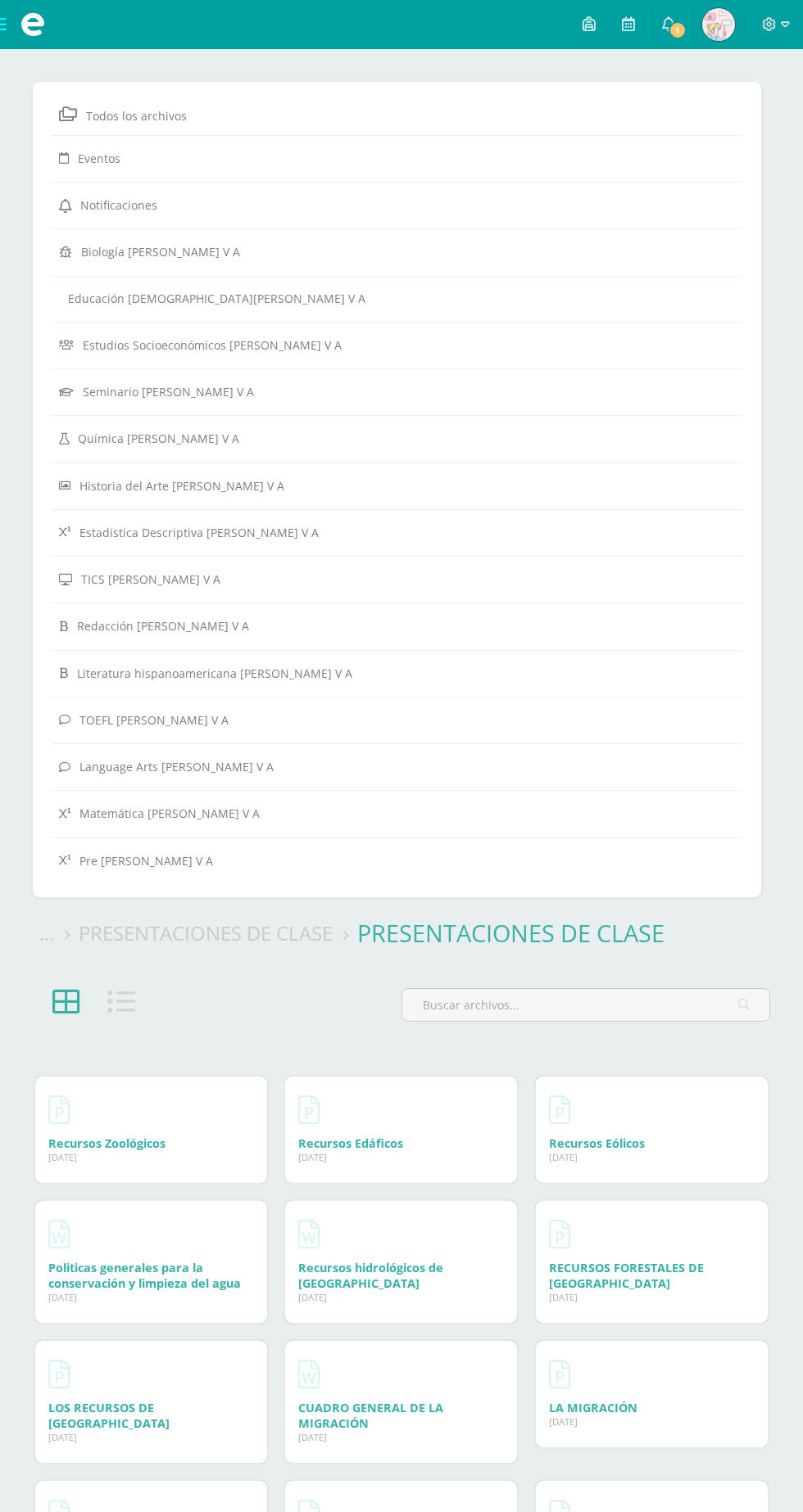
click at [33, 26] on span at bounding box center [33, 24] width 24 height 24
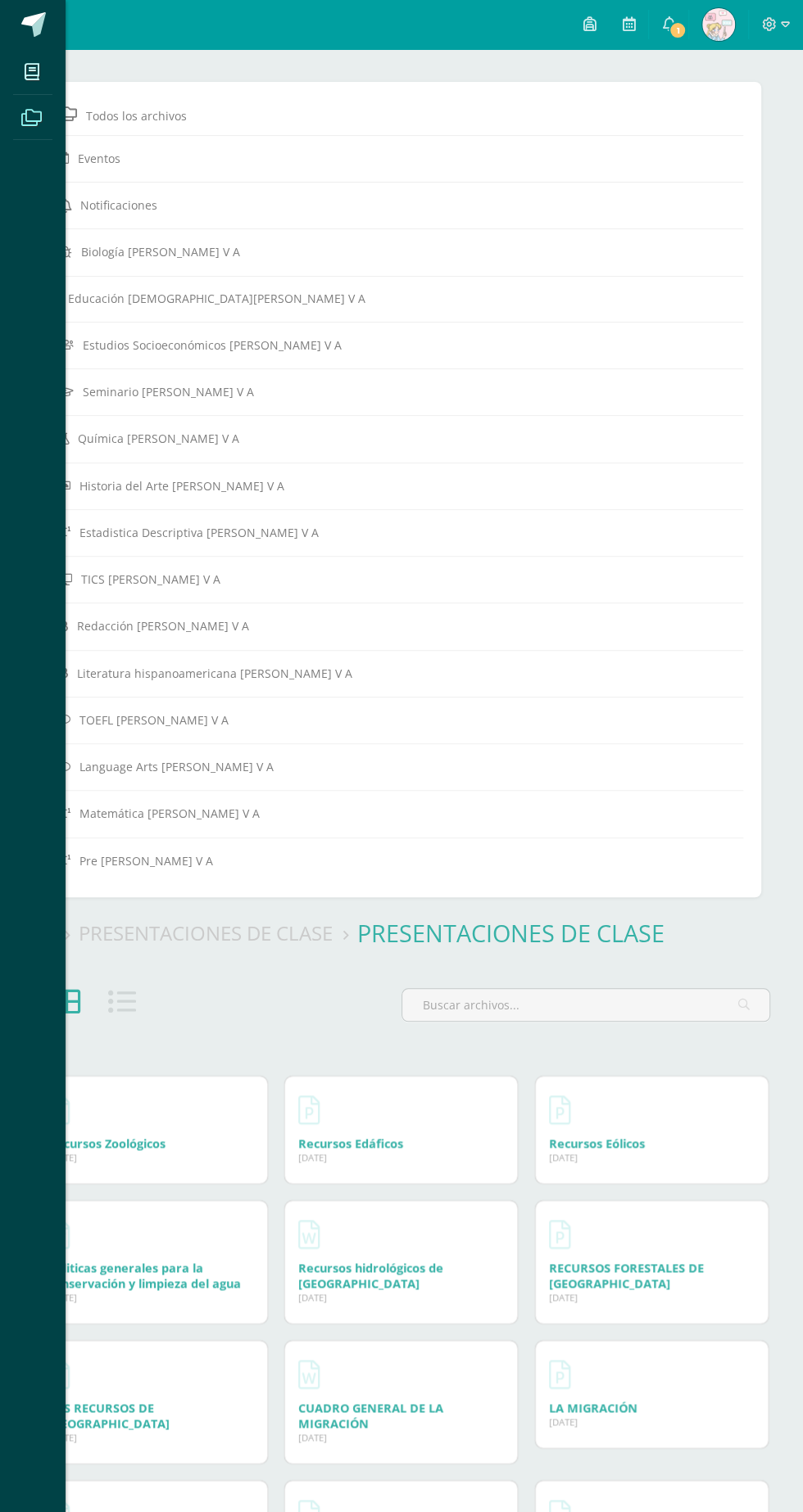
click at [38, 23] on span at bounding box center [34, 24] width 24 height 24
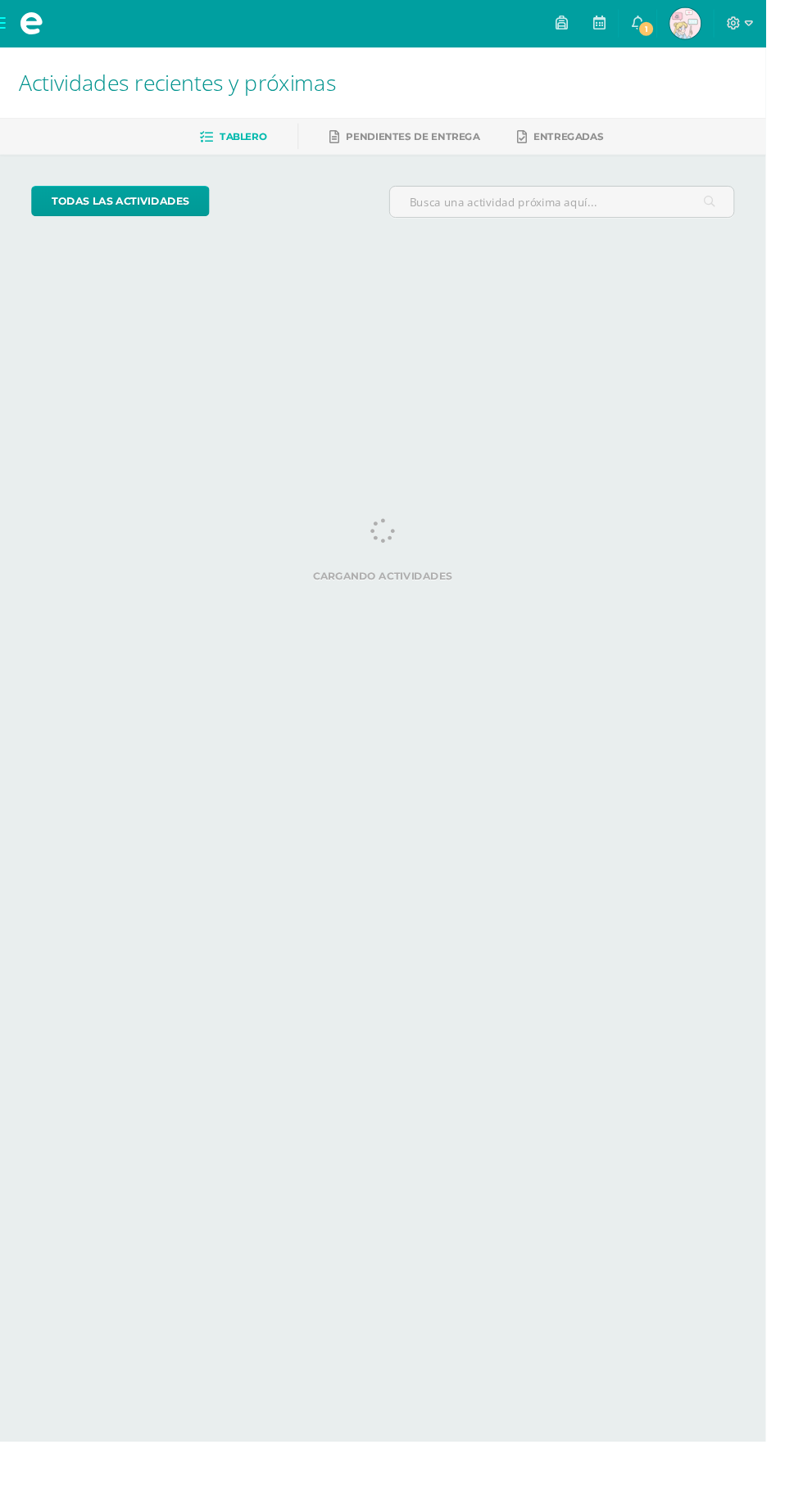
click at [686, 31] on span "1" at bounding box center [677, 30] width 18 height 18
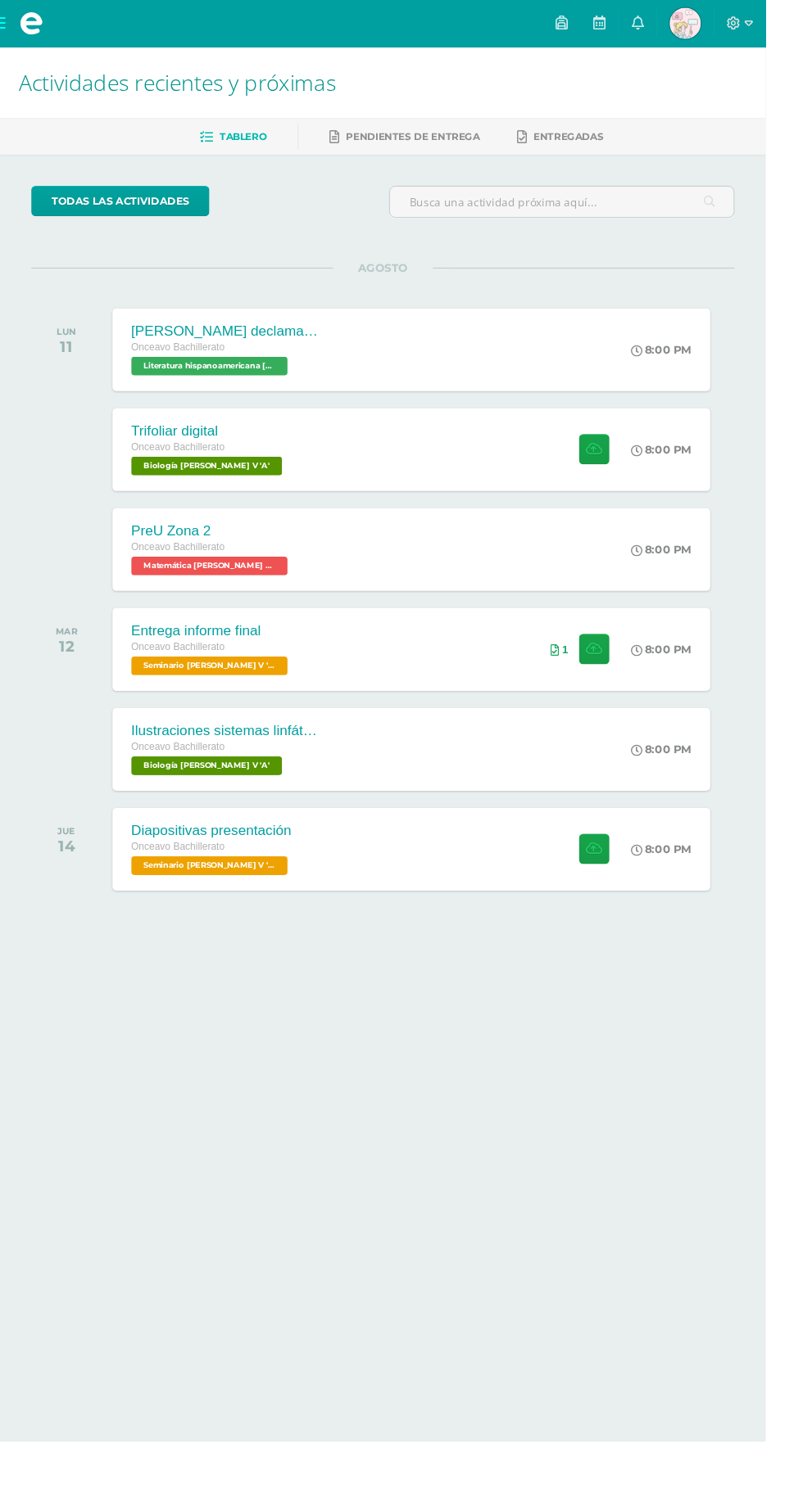
click at [762, 547] on div "PreU Zona 2 Onceavo Bachillerato Matemática Bach V 'A' 8:00 PM PreU Zona 2 Mate…" at bounding box center [401, 576] width 737 height 91
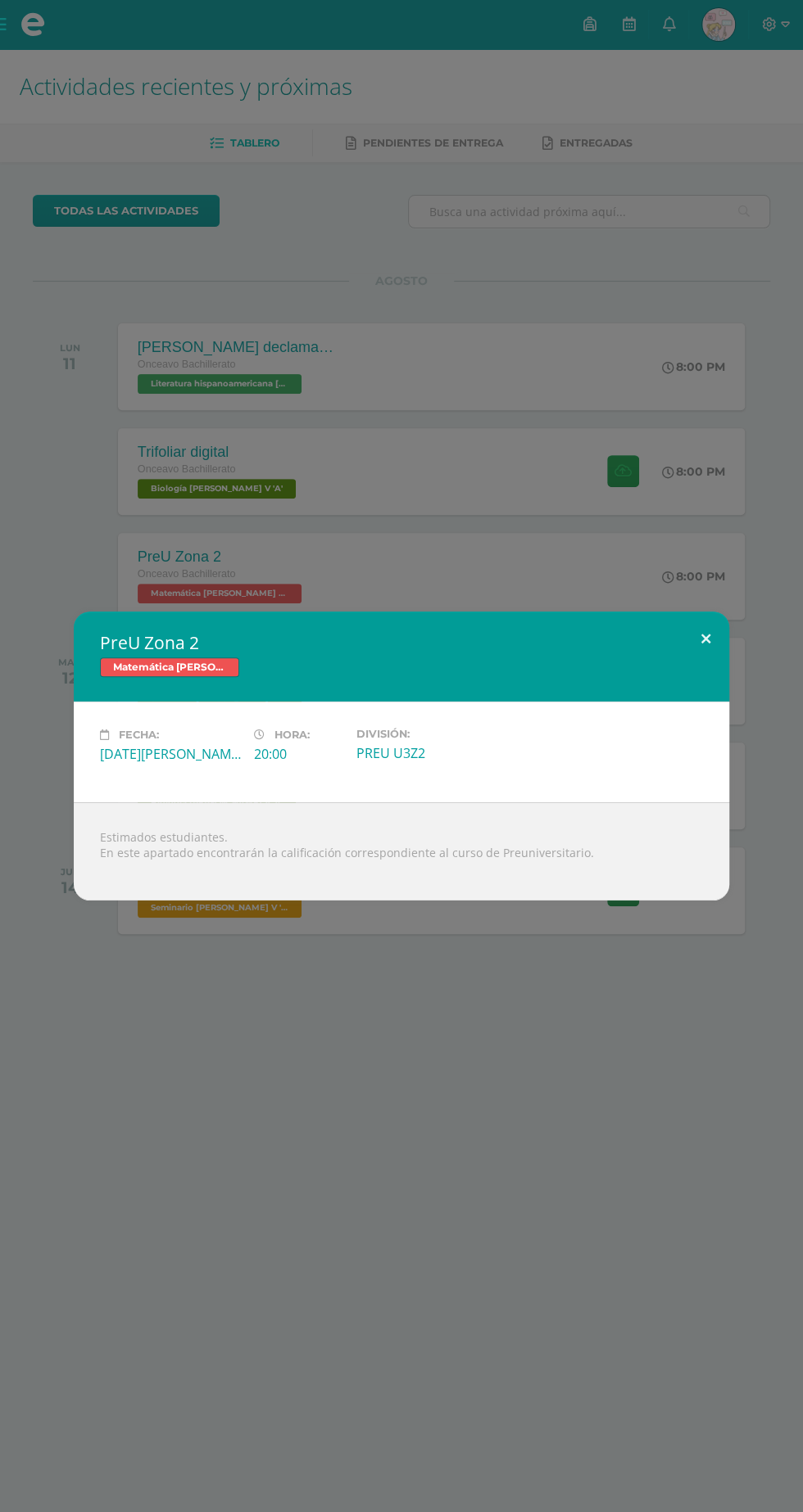
click at [705, 639] on button at bounding box center [706, 639] width 47 height 56
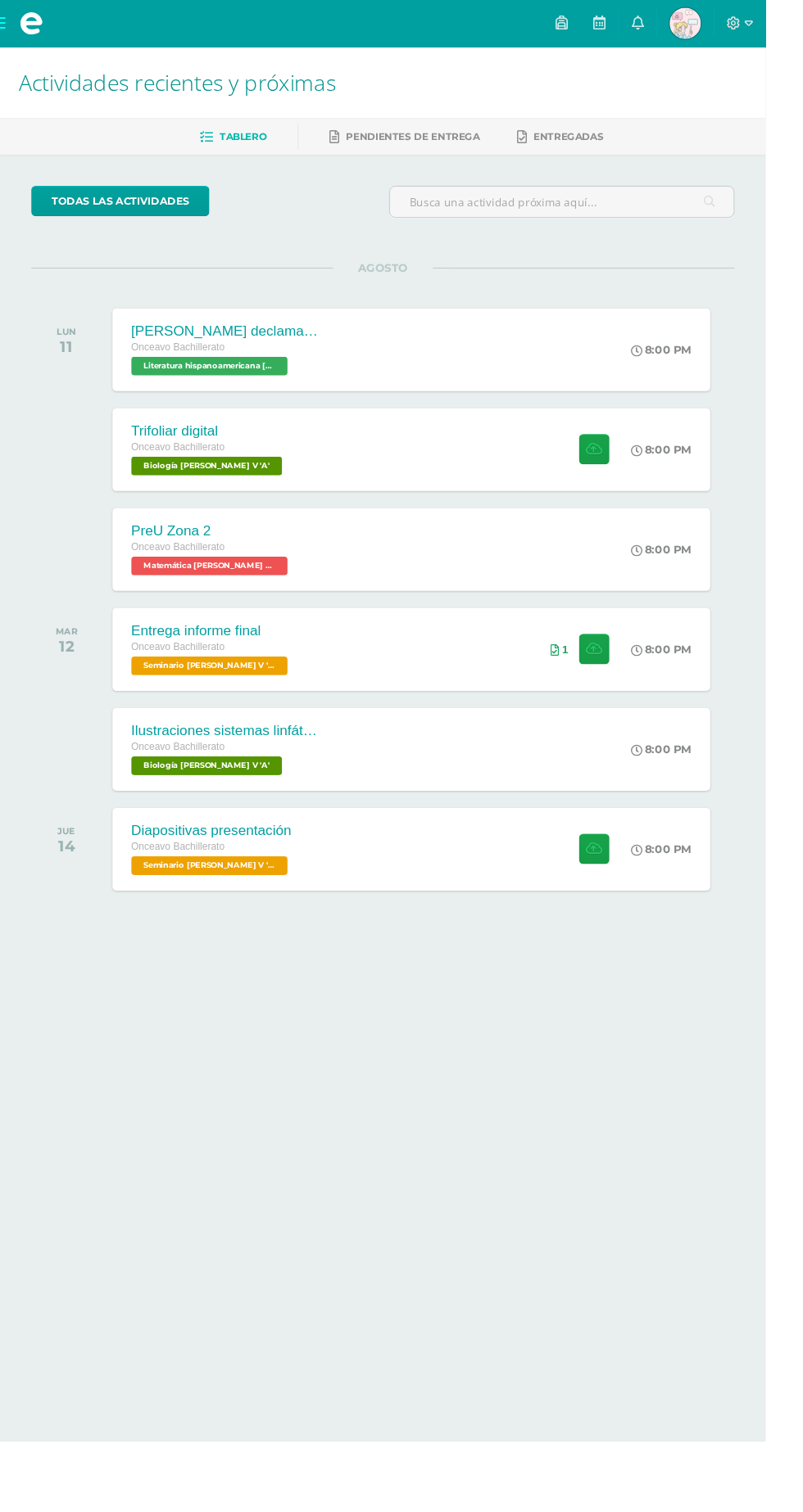
click at [675, 23] on icon at bounding box center [669, 24] width 13 height 15
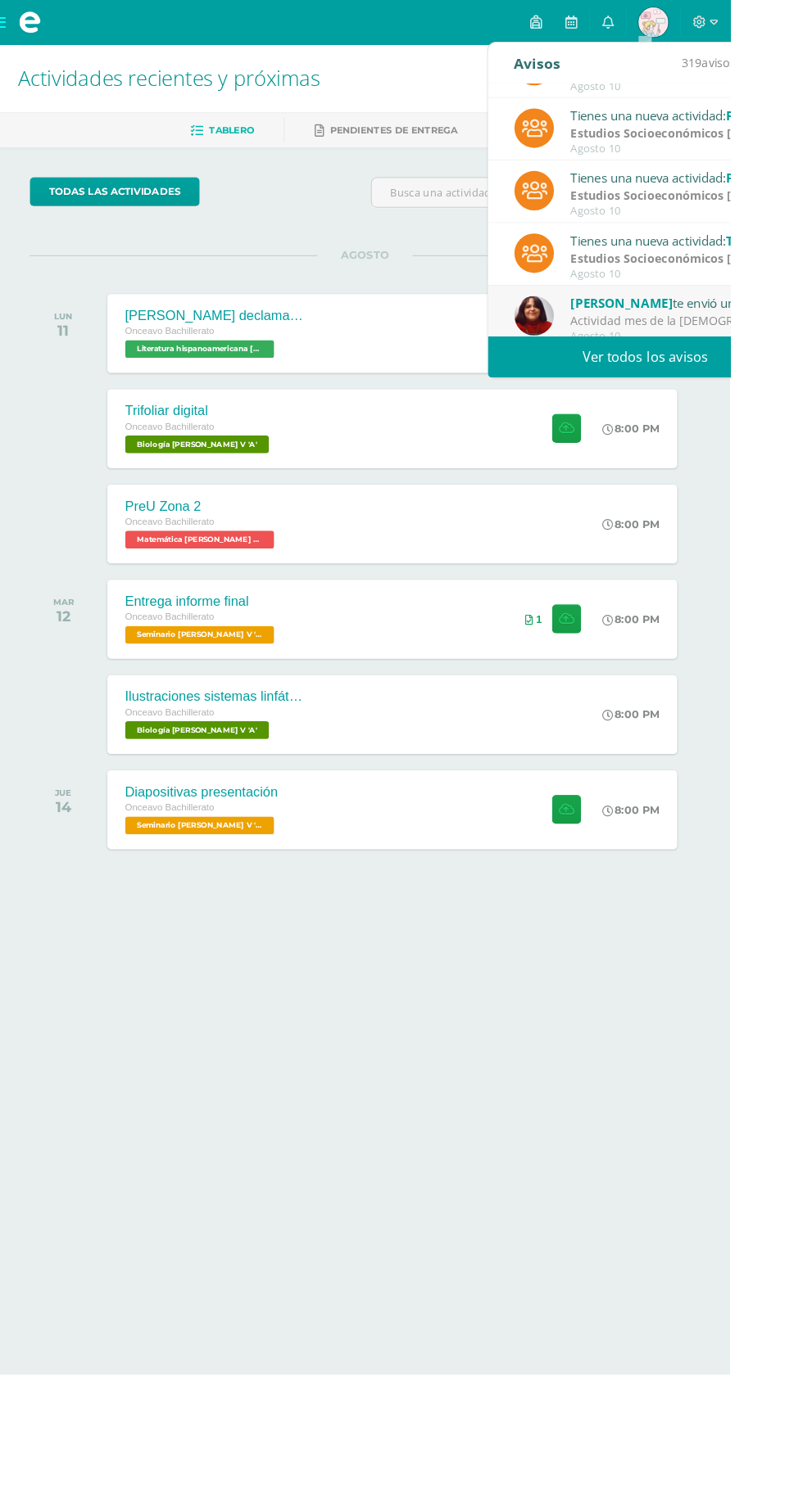
scroll to position [120, 0]
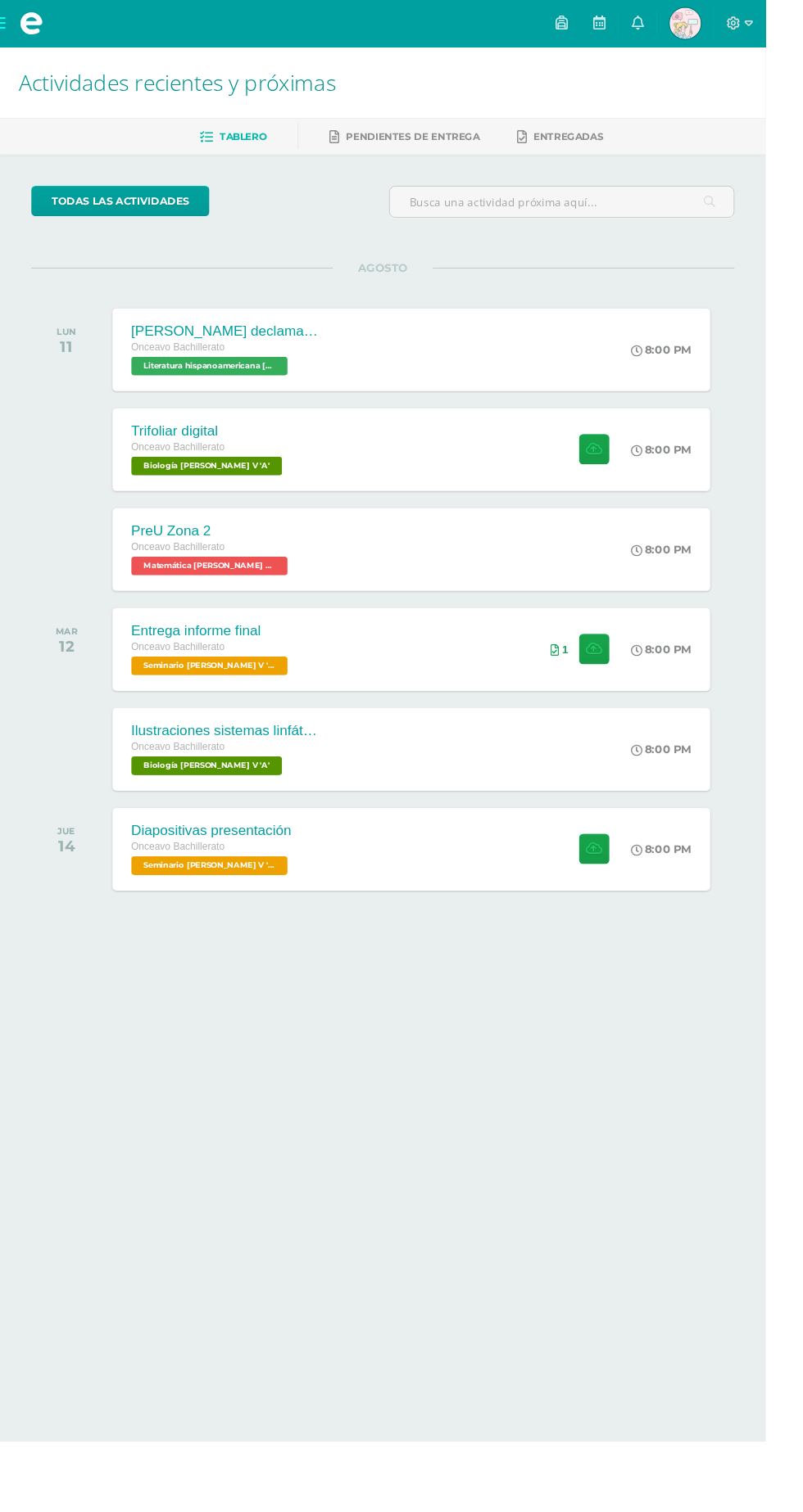
click at [514, 1038] on html "Mis cursos Archivos Cerrar panel Biología Bach V Onceavo Bachillerato "A" Educa…" at bounding box center [401, 518] width 803 height 1038
